Goal: Task Accomplishment & Management: Manage account settings

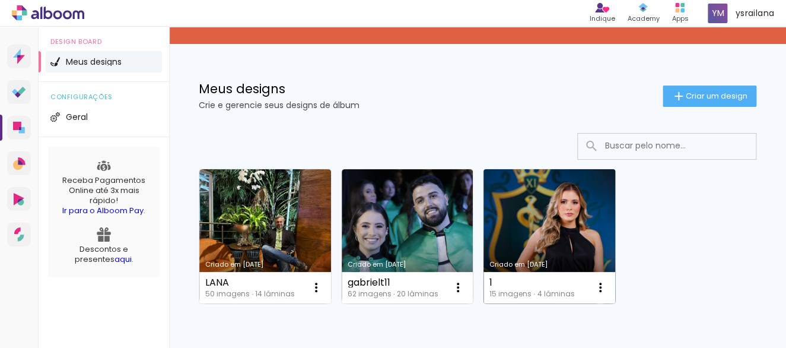
click at [557, 224] on link "Criado em [DATE]" at bounding box center [550, 236] width 132 height 134
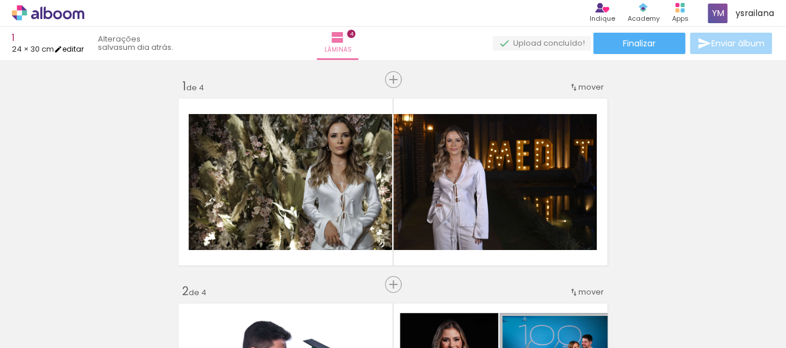
click at [73, 48] on link "editar" at bounding box center [69, 49] width 30 height 10
type input "24"
type input "60"
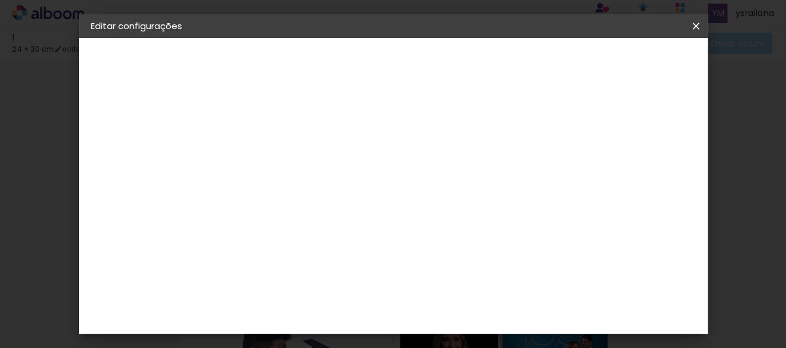
drag, startPoint x: 342, startPoint y: 254, endPoint x: 331, endPoint y: 252, distance: 11.4
click at [331, 252] on input "24" at bounding box center [328, 252] width 31 height 18
type input "30"
type paper-input "30"
click at [453, 66] on span "Salvar configurações" at bounding box center [423, 67] width 61 height 17
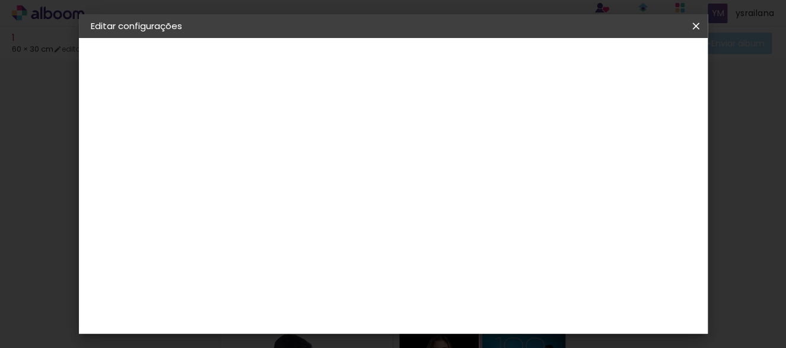
click at [453, 62] on span "Salvar configurações" at bounding box center [423, 67] width 61 height 17
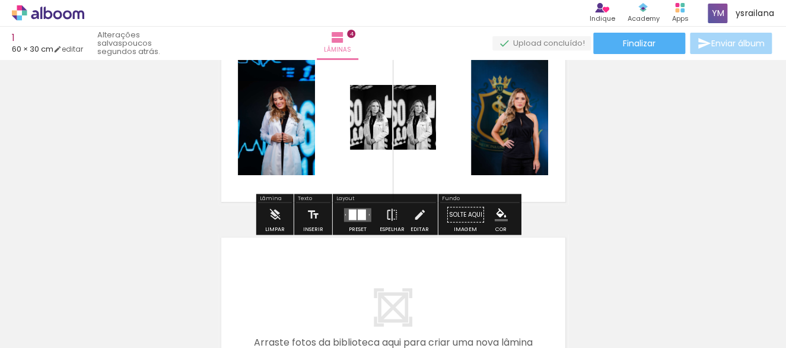
scroll to position [619, 0]
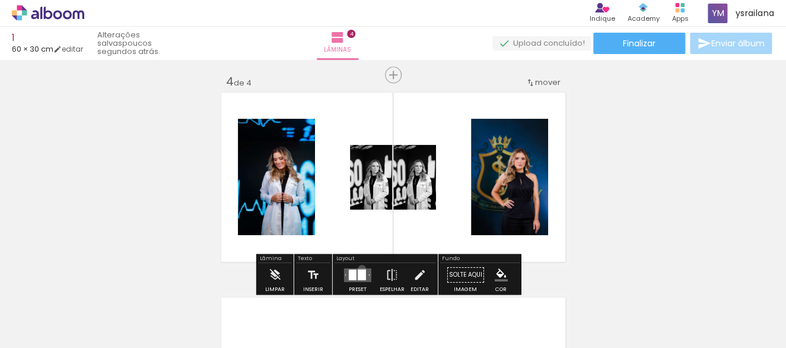
click at [359, 269] on div at bounding box center [362, 274] width 8 height 11
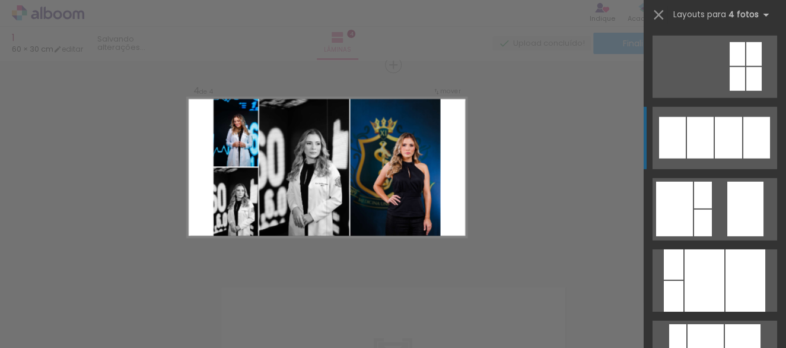
scroll to position [1453, 0]
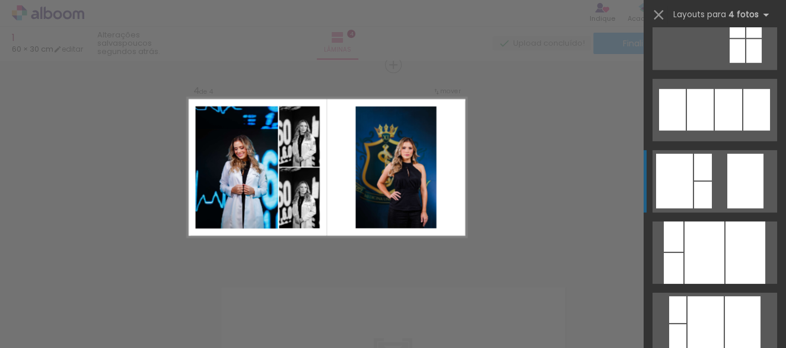
click at [730, 178] on div at bounding box center [746, 181] width 36 height 55
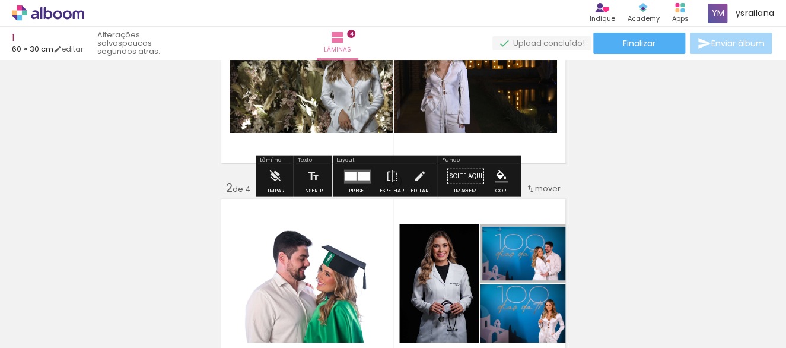
scroll to position [106, 0]
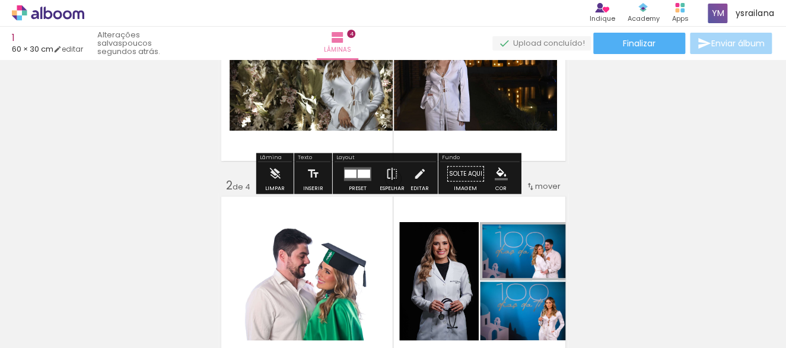
click at [356, 178] on quentale-layouter at bounding box center [357, 174] width 27 height 14
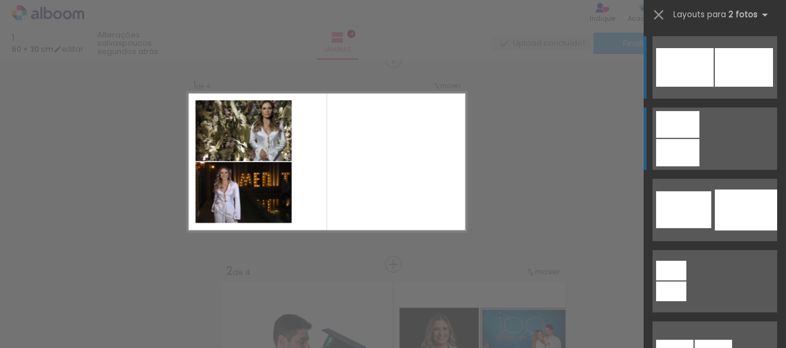
scroll to position [15, 0]
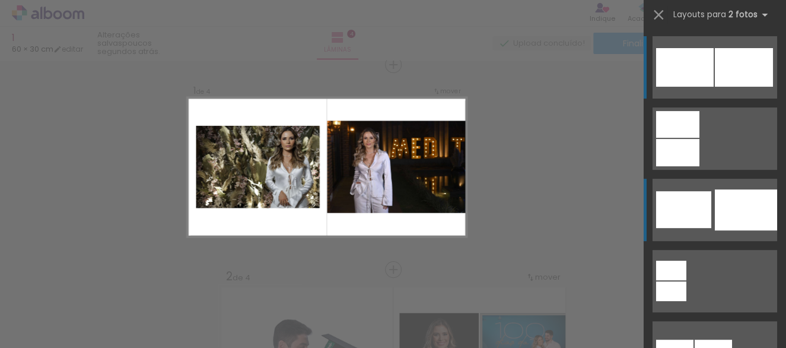
click at [743, 199] on div at bounding box center [746, 209] width 62 height 41
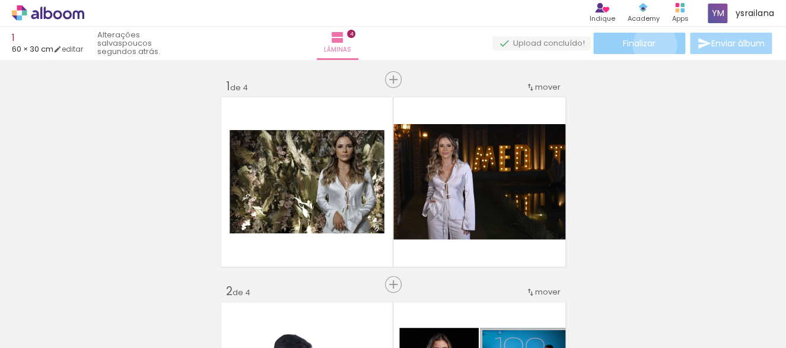
click at [651, 45] on span "Finalizar" at bounding box center [639, 43] width 33 height 8
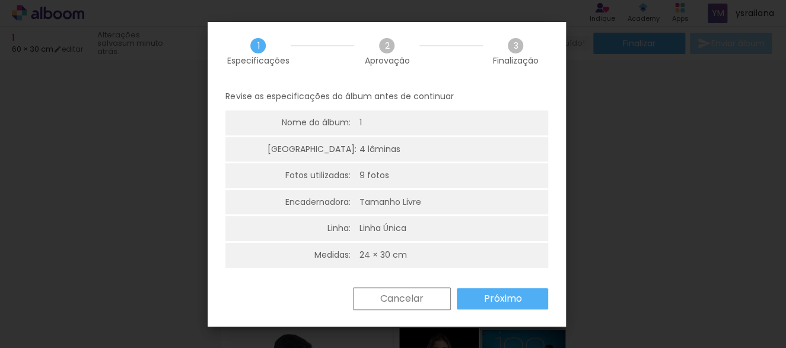
scroll to position [2, 0]
click at [0, 0] on slot "Próximo" at bounding box center [0, 0] width 0 height 0
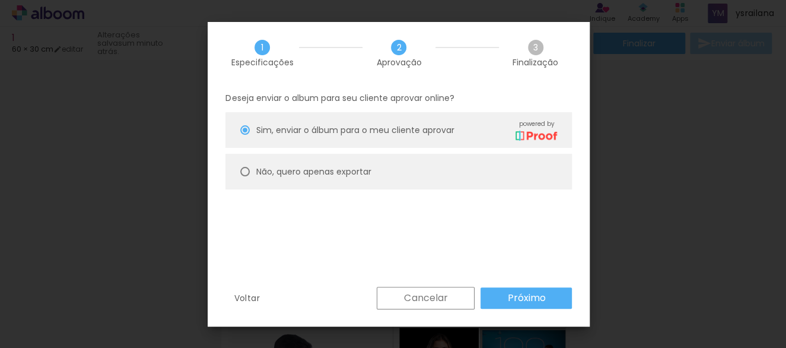
click at [0, 0] on slot "Não, quero apenas exportar" at bounding box center [0, 0] width 0 height 0
type paper-radio-button "on"
click at [0, 0] on slot "Próximo" at bounding box center [0, 0] width 0 height 0
type input "Alta, 300 DPI"
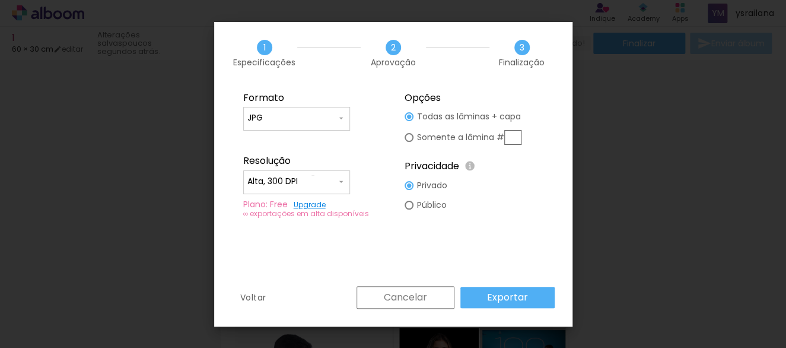
click at [313, 173] on paper-input-container "Alta, 300 DPI" at bounding box center [296, 182] width 107 height 24
click at [323, 178] on paper-item "Alta, 300 DPI" at bounding box center [296, 180] width 107 height 24
click at [478, 128] on paper-radio-button "Somente a lâmina #" at bounding box center [463, 137] width 117 height 22
type paper-radio-button "on"
click at [509, 134] on input "text" at bounding box center [513, 137] width 17 height 15
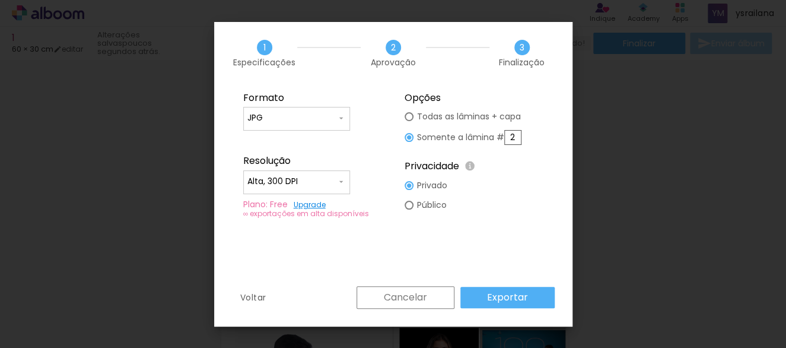
type input "2"
click at [0, 0] on slot "Voltar" at bounding box center [0, 0] width 0 height 0
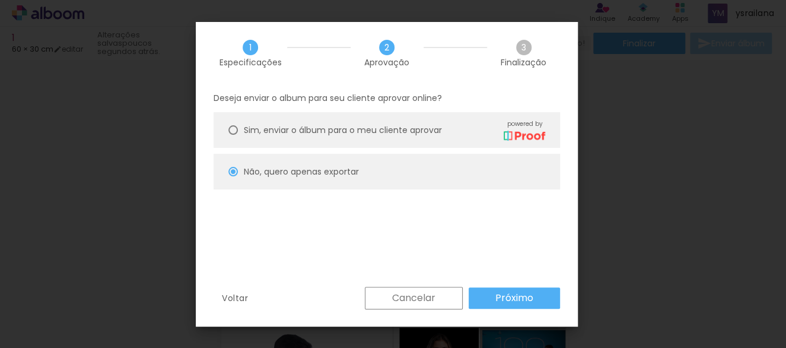
click at [381, 297] on paper-button "Cancelar" at bounding box center [414, 298] width 98 height 23
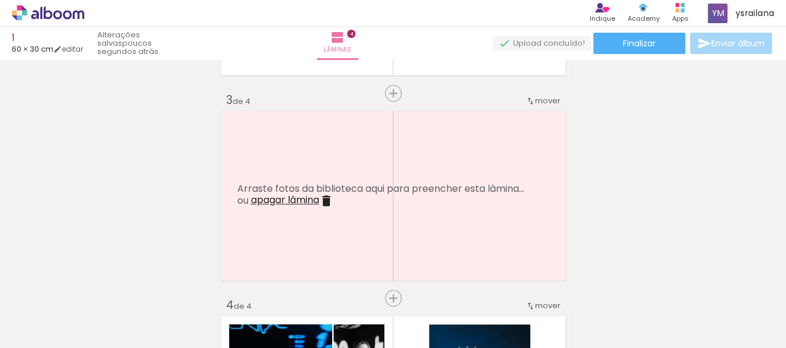
scroll to position [395, 0]
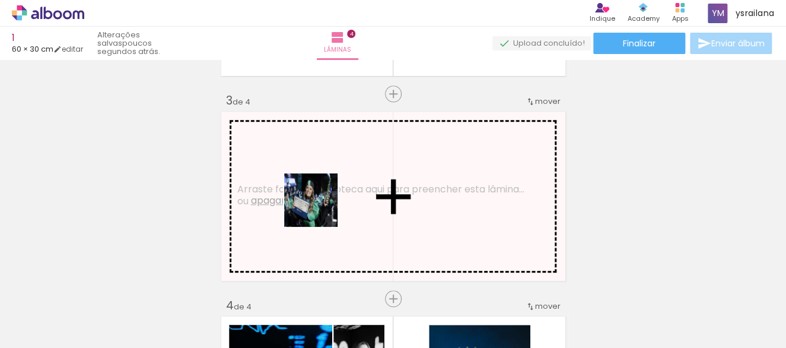
drag, startPoint x: 316, startPoint y: 303, endPoint x: 320, endPoint y: 209, distance: 93.9
click at [320, 209] on quentale-workspace at bounding box center [393, 174] width 786 height 348
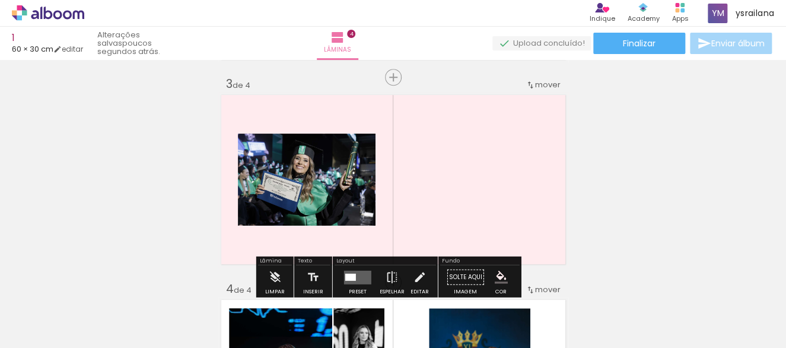
scroll to position [422, 0]
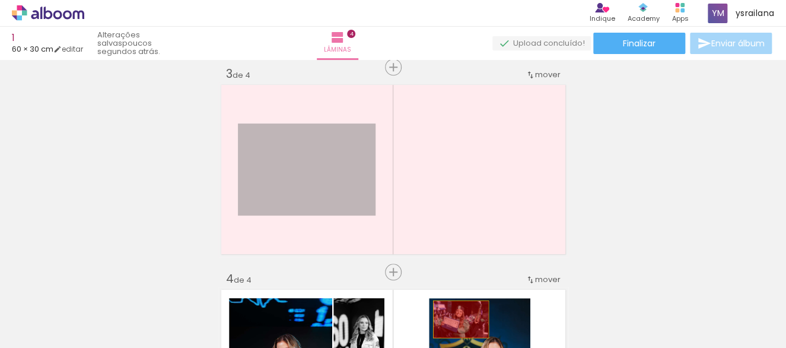
drag, startPoint x: 308, startPoint y: 174, endPoint x: 455, endPoint y: 318, distance: 205.7
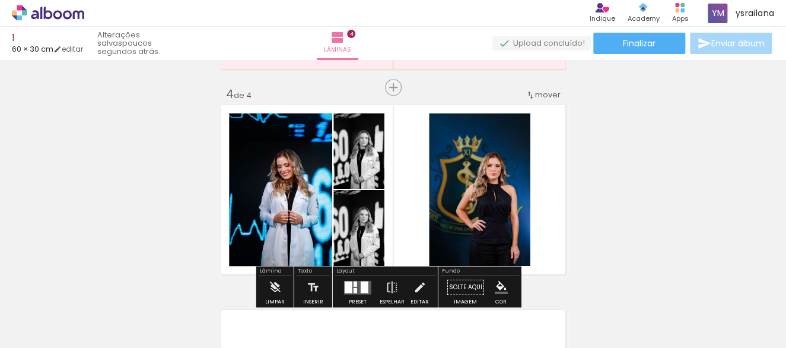
scroll to position [633, 0]
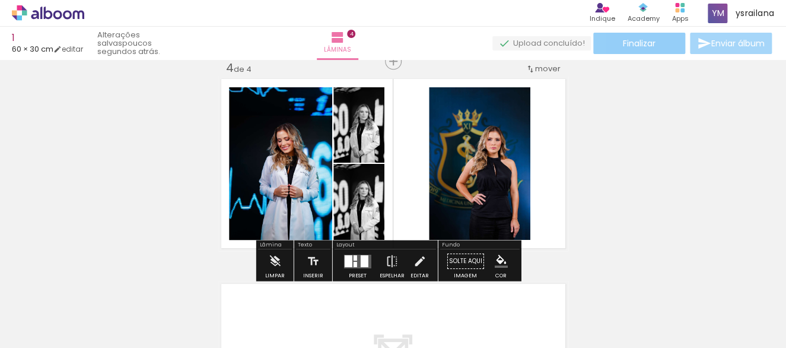
click at [651, 43] on span "Finalizar" at bounding box center [639, 43] width 33 height 8
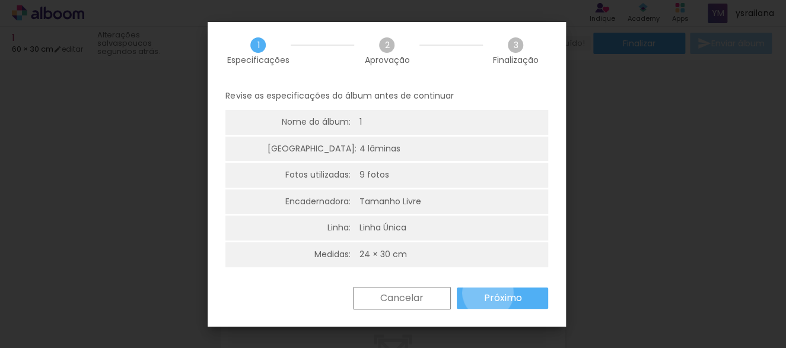
click at [0, 0] on slot "Próximo" at bounding box center [0, 0] width 0 height 0
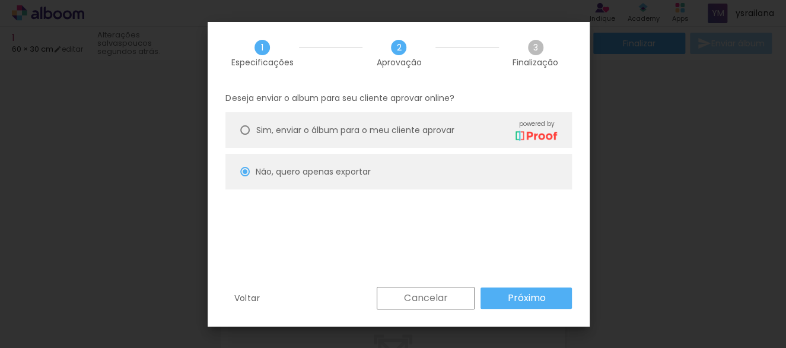
click at [0, 0] on slot "Próximo" at bounding box center [0, 0] width 0 height 0
type input "Alta, 300 DPI"
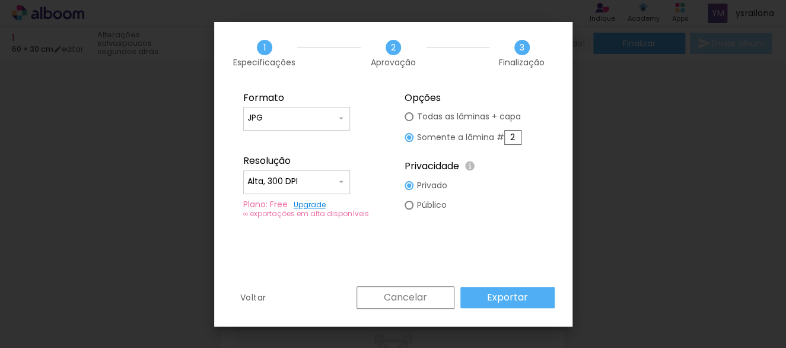
drag, startPoint x: 516, startPoint y: 132, endPoint x: 496, endPoint y: 138, distance: 21.5
click at [0, 0] on slot "Somente a lâmina # 2" at bounding box center [0, 0] width 0 height 0
type input "4"
click at [0, 0] on slot "Exportar" at bounding box center [0, 0] width 0 height 0
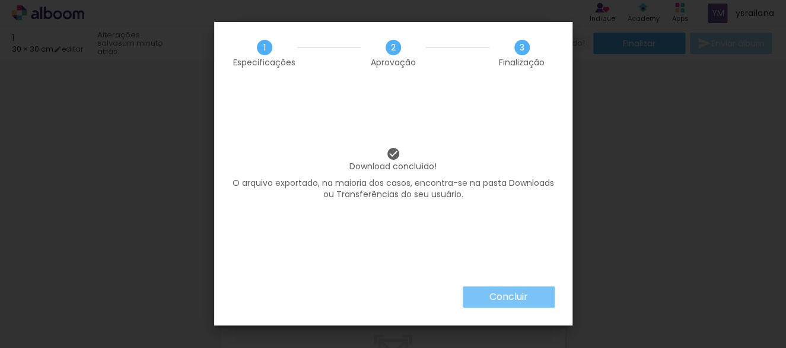
click at [0, 0] on slot "Concluir" at bounding box center [0, 0] width 0 height 0
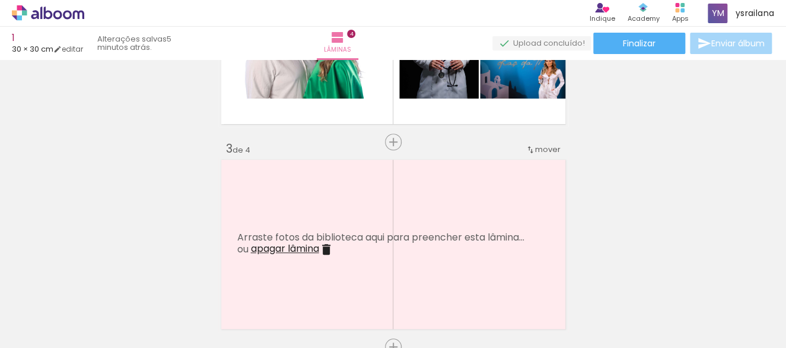
scroll to position [448, 0]
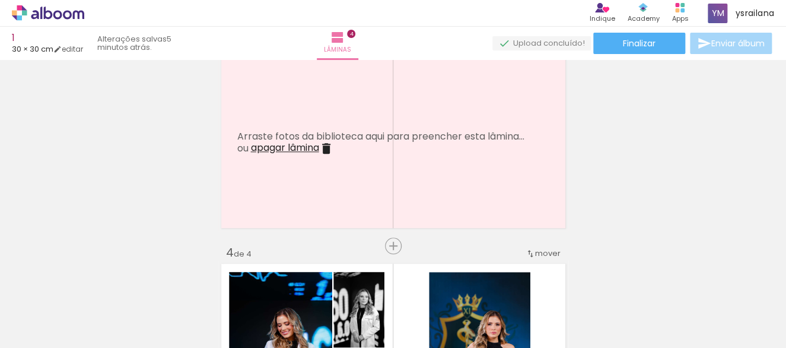
click at [322, 148] on iron-icon at bounding box center [326, 148] width 14 height 14
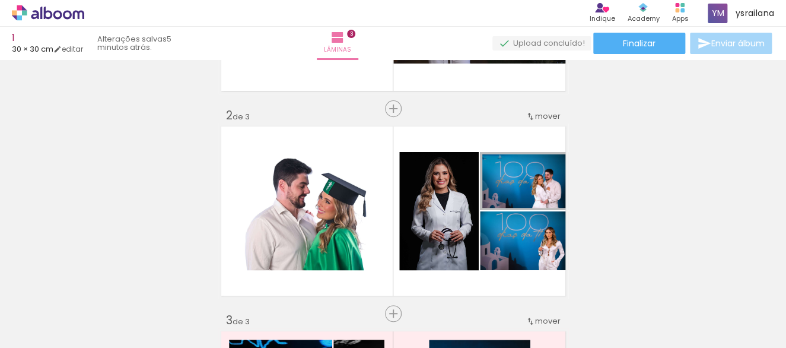
scroll to position [0, 0]
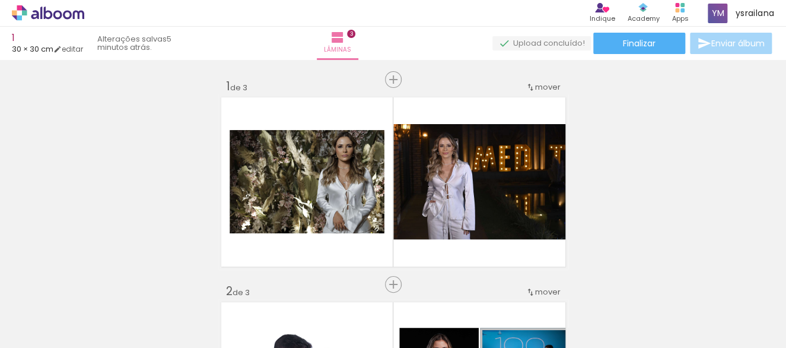
click at [66, 20] on icon at bounding box center [48, 12] width 72 height 15
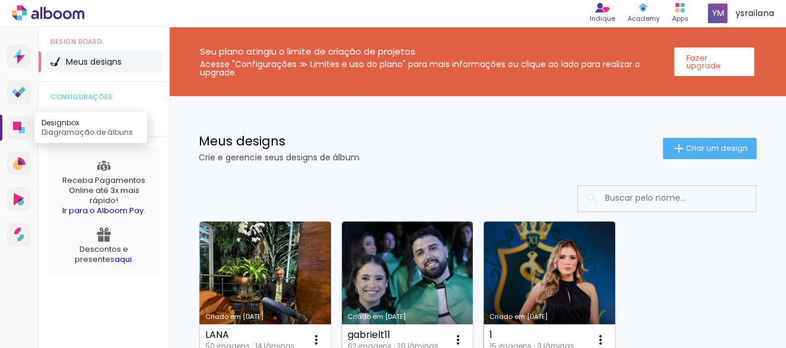
click at [16, 126] on icon at bounding box center [17, 126] width 8 height 8
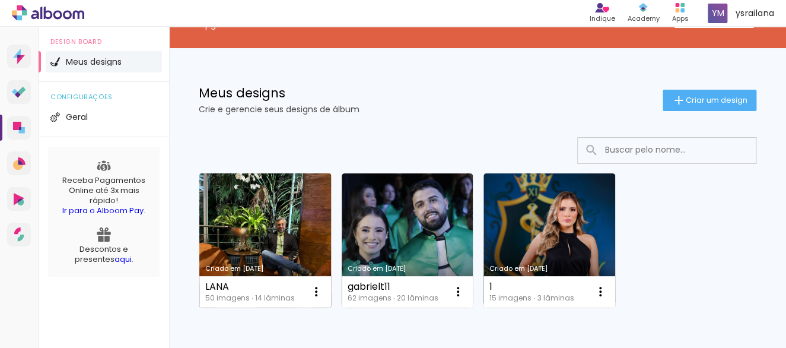
scroll to position [79, 0]
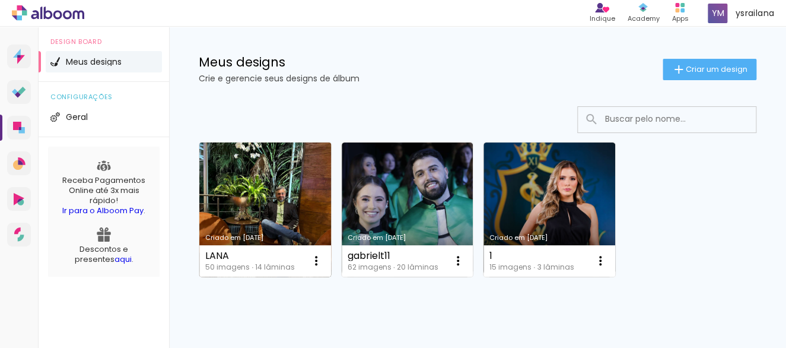
click at [288, 230] on link "Criado em [DATE]" at bounding box center [265, 209] width 132 height 134
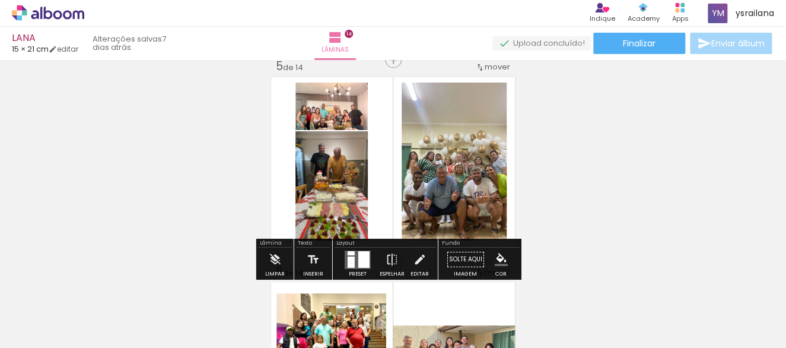
scroll to position [712, 0]
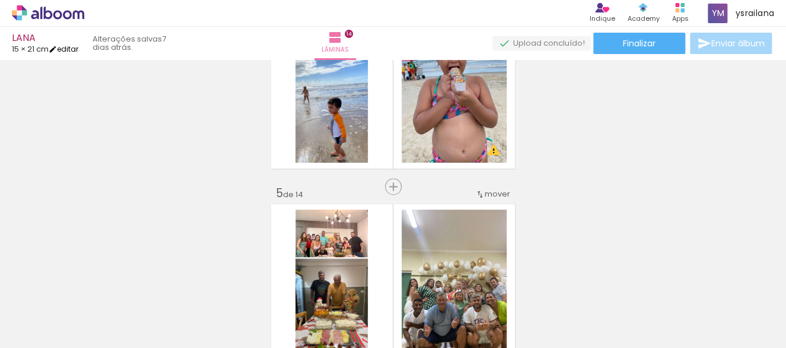
click at [74, 46] on link "editar" at bounding box center [64, 49] width 30 height 10
type input "21"
type input "30"
type input "3"
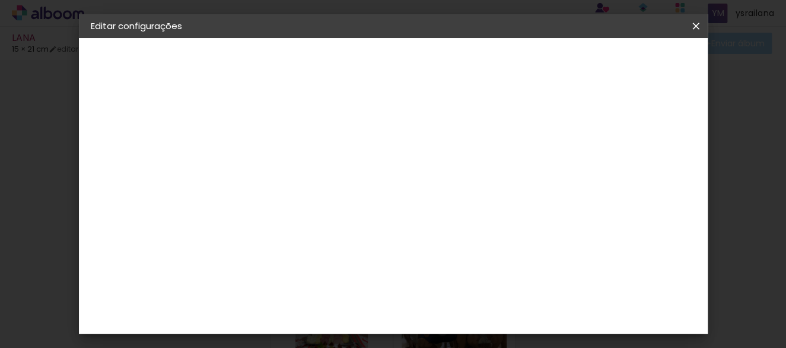
click at [151, 120] on div "2. Especificações" at bounding box center [156, 122] width 130 height 14
click at [135, 144] on div "Tamanho livre" at bounding box center [136, 146] width 41 height 17
click at [135, 144] on iron-pages "Fornecedor Escolhendo fornecedor..." at bounding box center [156, 147] width 130 height 24
click at [128, 201] on div "3. Revisão" at bounding box center [156, 207] width 130 height 14
click at [443, 55] on paper-button "Voltar" at bounding box center [419, 63] width 48 height 20
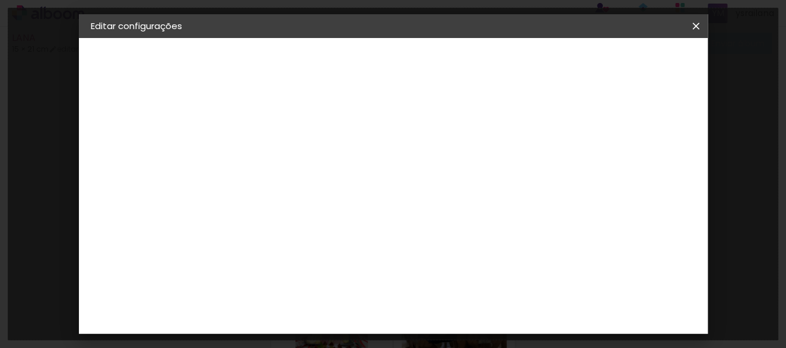
drag, startPoint x: 702, startPoint y: 24, endPoint x: 486, endPoint y: 75, distance: 221.6
click at [699, 24] on iron-icon at bounding box center [696, 26] width 14 height 12
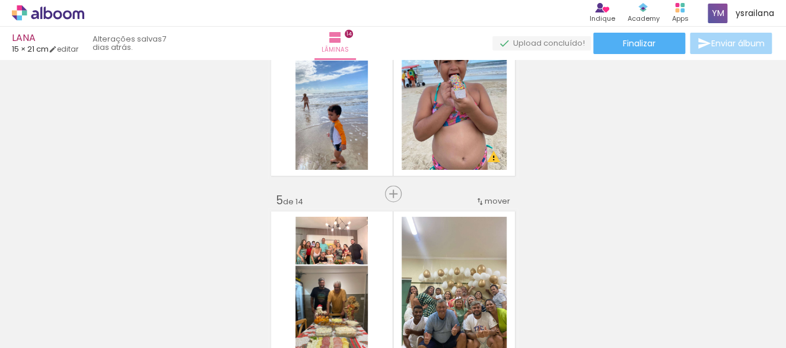
scroll to position [738, 0]
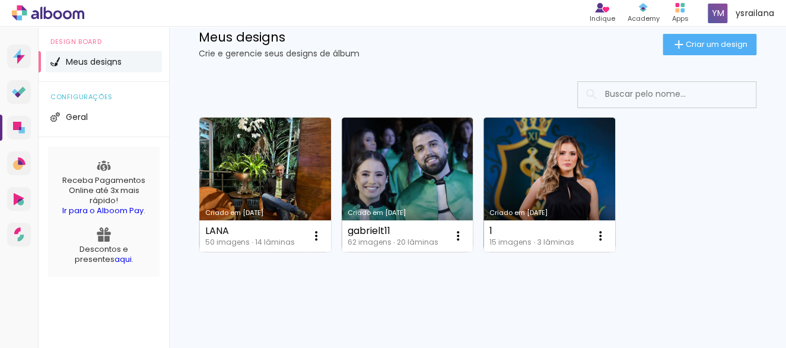
scroll to position [118, 0]
